Goal: Navigation & Orientation: Find specific page/section

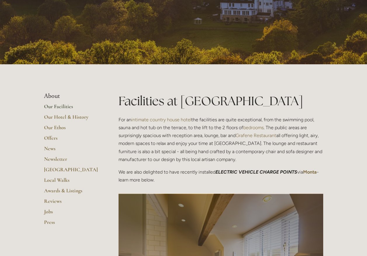
scroll to position [204, 0]
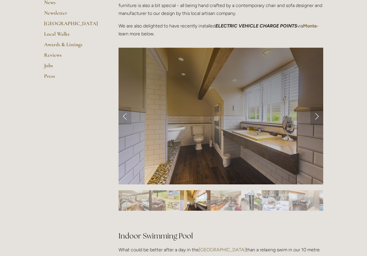
click at [316, 119] on link "Next Slide" at bounding box center [316, 116] width 13 height 18
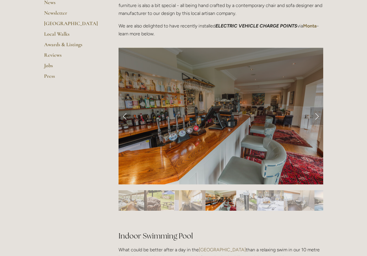
click at [316, 117] on link "Next Slide" at bounding box center [316, 116] width 13 height 18
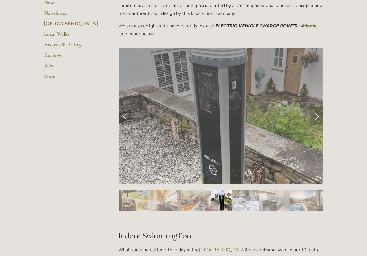
click at [316, 117] on link "Next Slide" at bounding box center [316, 116] width 13 height 18
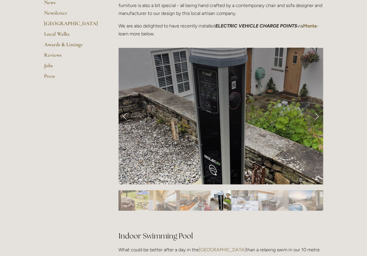
click at [316, 117] on link "Next Slide" at bounding box center [316, 116] width 13 height 18
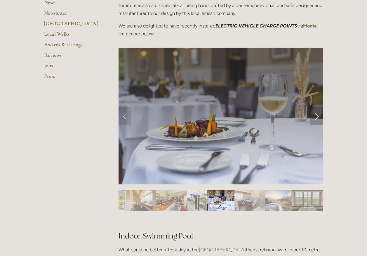
click at [316, 117] on link "Next Slide" at bounding box center [316, 116] width 13 height 18
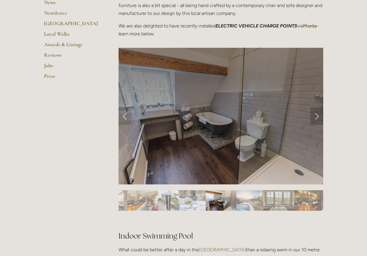
click at [316, 117] on link "Next Slide" at bounding box center [316, 116] width 13 height 18
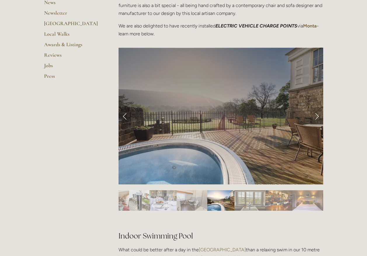
click at [316, 117] on link "Next Slide" at bounding box center [316, 116] width 13 height 18
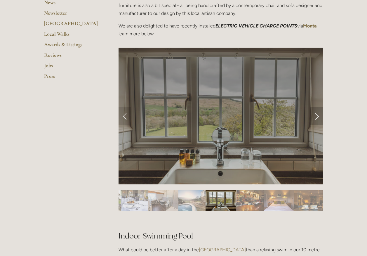
click at [316, 117] on link "Next Slide" at bounding box center [316, 116] width 13 height 18
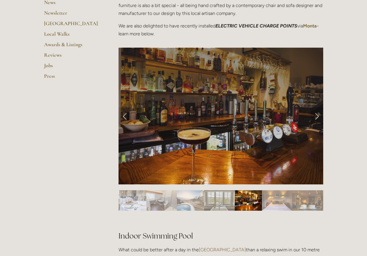
click at [316, 117] on link "Next Slide" at bounding box center [316, 116] width 13 height 18
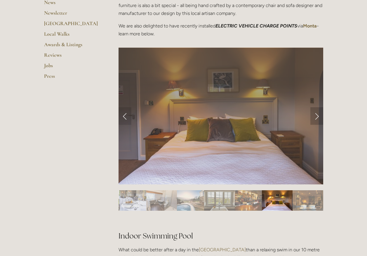
click at [316, 117] on link "Next Slide" at bounding box center [316, 116] width 13 height 18
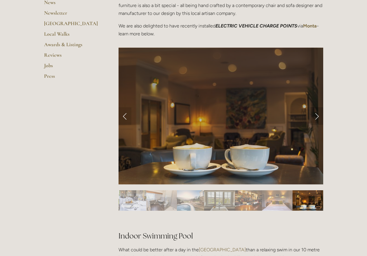
click at [316, 117] on link "Next Slide" at bounding box center [316, 116] width 13 height 18
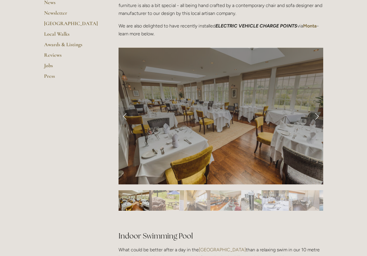
click at [316, 117] on link "Next Slide" at bounding box center [316, 116] width 13 height 18
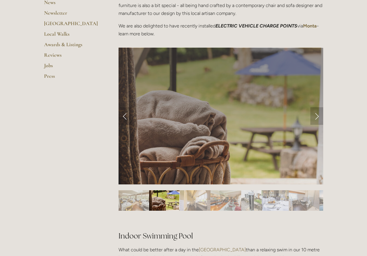
click at [316, 117] on link "Next Slide" at bounding box center [316, 116] width 13 height 18
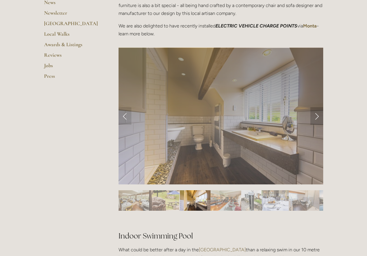
click at [316, 117] on link "Next Slide" at bounding box center [316, 116] width 13 height 18
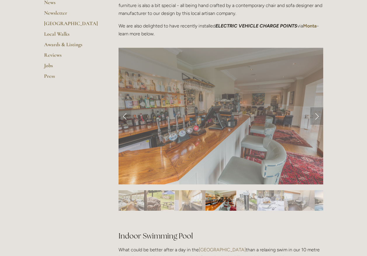
click at [316, 117] on link "Next Slide" at bounding box center [316, 116] width 13 height 18
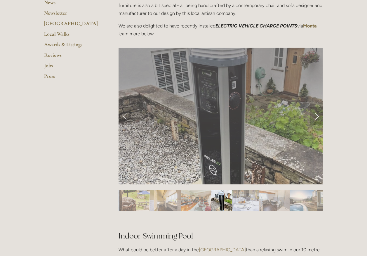
click at [316, 117] on link "Next Slide" at bounding box center [316, 116] width 13 height 18
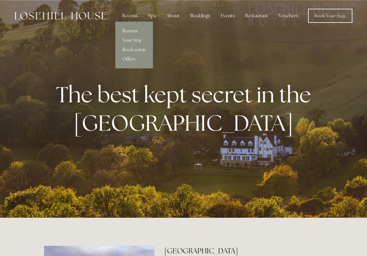
click at [131, 31] on link "Rooms" at bounding box center [134, 30] width 38 height 9
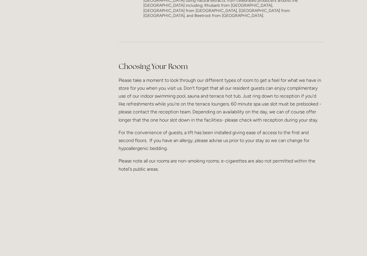
scroll to position [701, 0]
